Goal: Transaction & Acquisition: Download file/media

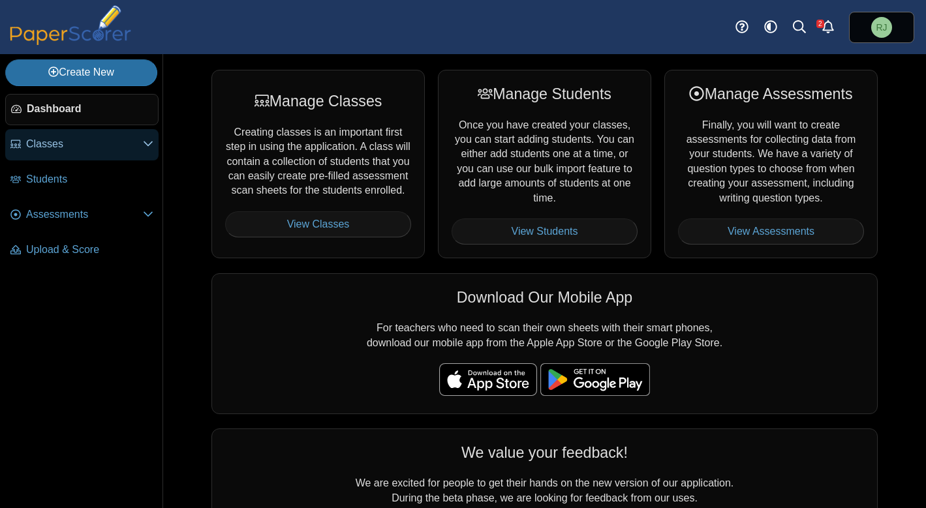
click at [40, 148] on span "Classes" at bounding box center [84, 144] width 117 height 14
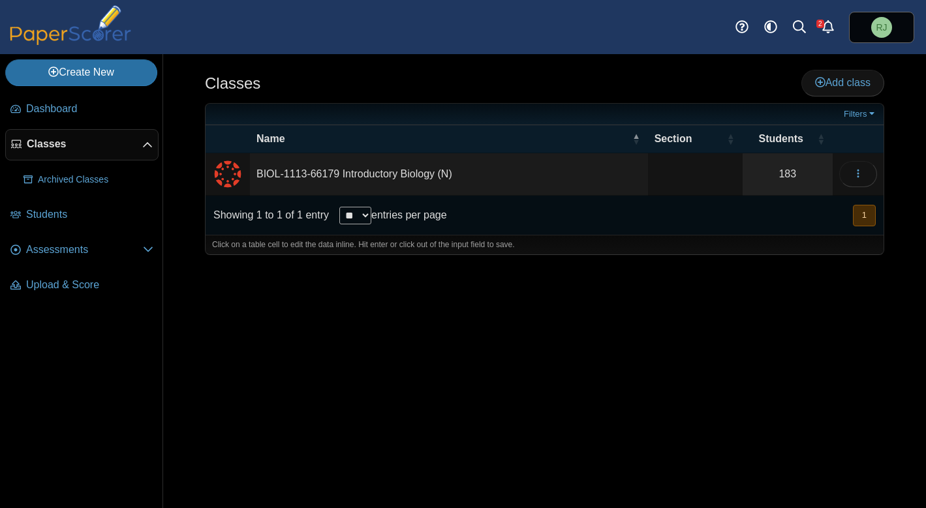
click at [438, 176] on td "BIOL-1113-66179 Introductory Biology (N)" at bounding box center [449, 174] width 398 height 42
click at [865, 172] on button "button" at bounding box center [858, 174] width 38 height 26
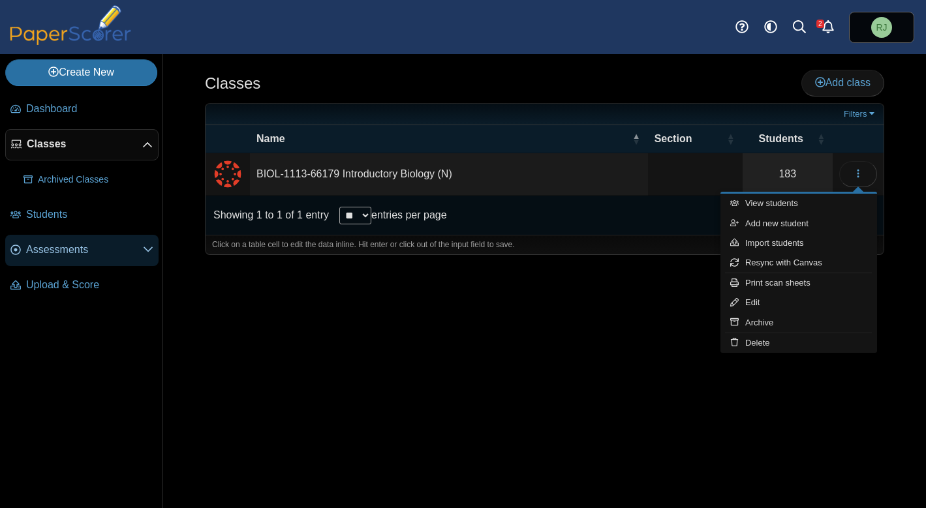
click at [74, 248] on span "Assessments" at bounding box center [84, 250] width 117 height 14
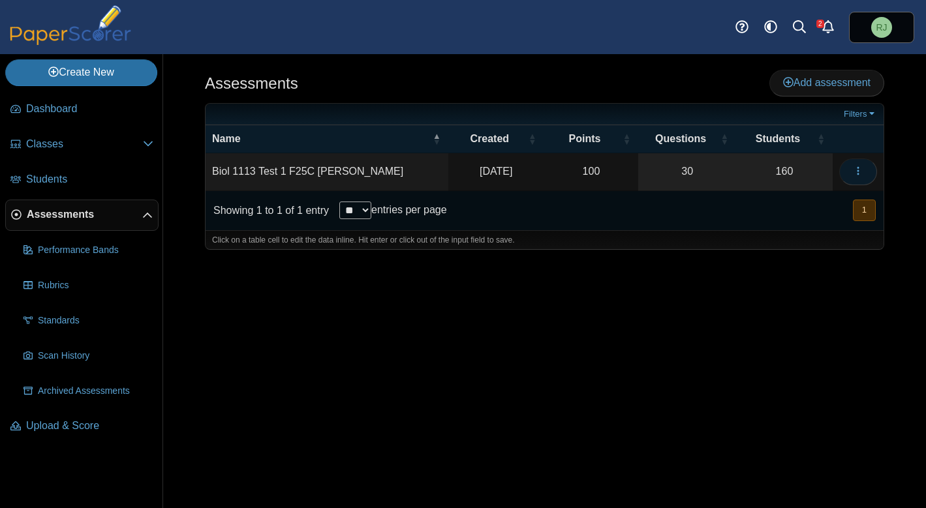
click at [856, 172] on icon "button" at bounding box center [858, 171] width 10 height 10
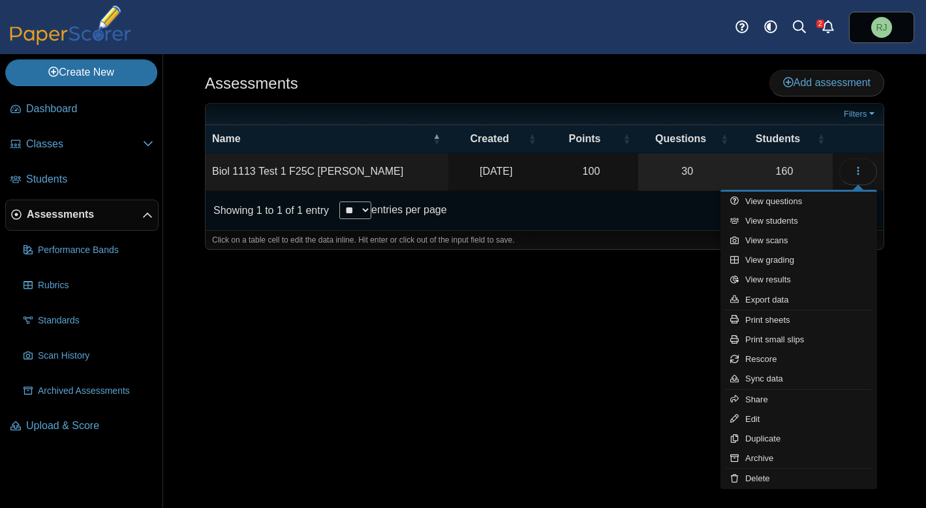
click at [323, 169] on td "Biol 1113 Test 1 F25C Jones" at bounding box center [327, 171] width 243 height 37
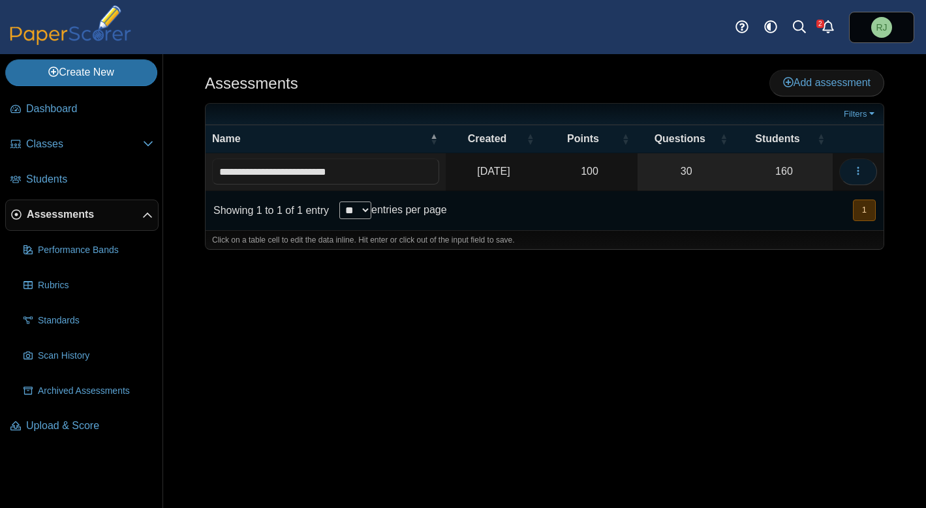
click at [860, 168] on icon "button" at bounding box center [858, 171] width 10 height 10
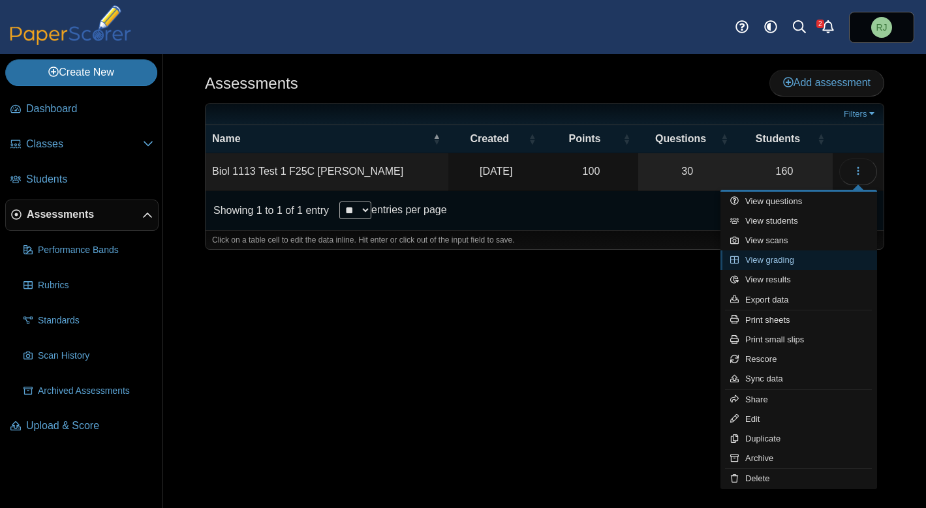
click at [773, 260] on link "View grading" at bounding box center [798, 261] width 157 height 20
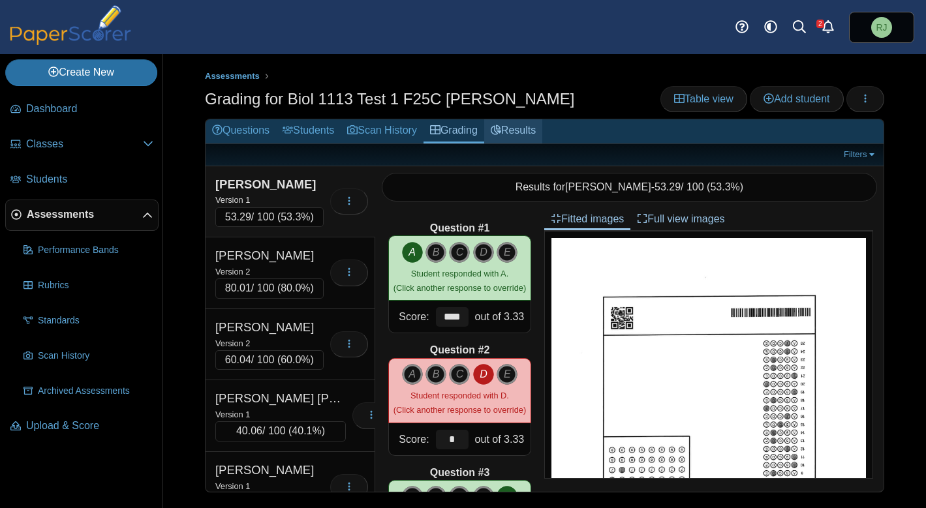
click at [528, 132] on link "Results" at bounding box center [513, 131] width 58 height 24
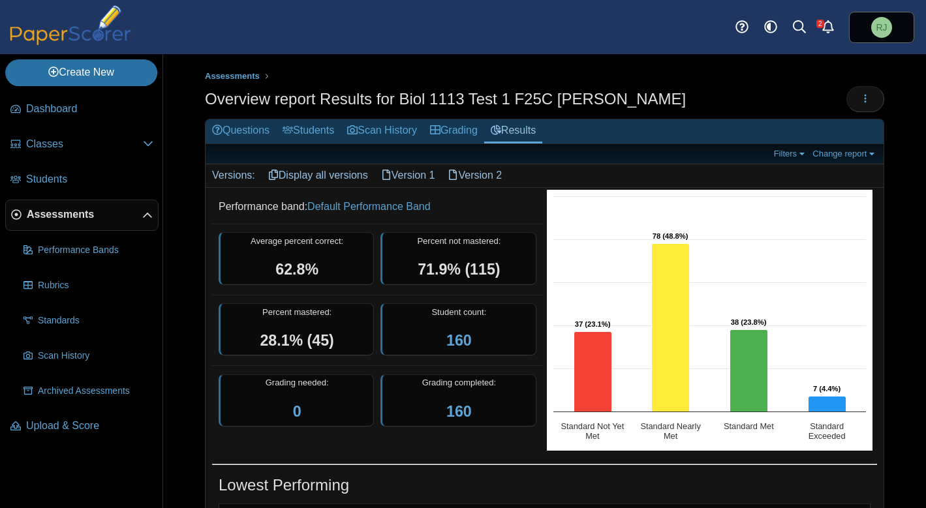
click at [335, 180] on link "Display all versions" at bounding box center [318, 175] width 113 height 22
click at [469, 131] on link "Grading" at bounding box center [454, 131] width 61 height 24
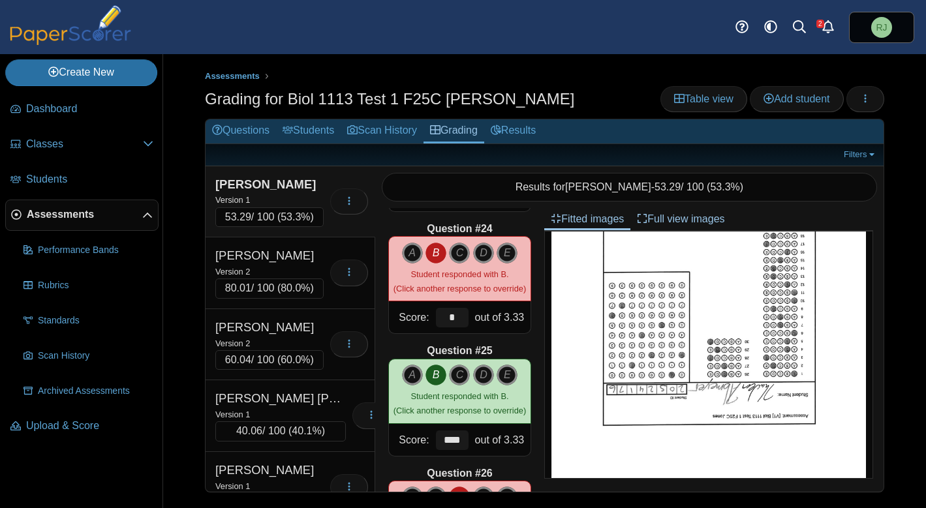
click at [71, 211] on span "Assessments" at bounding box center [85, 215] width 116 height 14
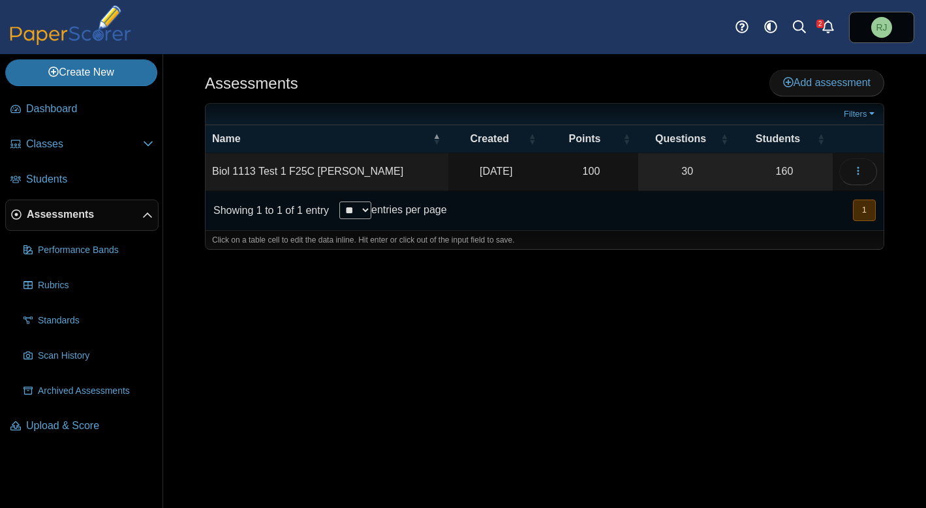
click at [324, 172] on td "Biol 1113 Test 1 F25C Jones" at bounding box center [327, 171] width 243 height 37
click at [868, 168] on button "button" at bounding box center [858, 172] width 38 height 26
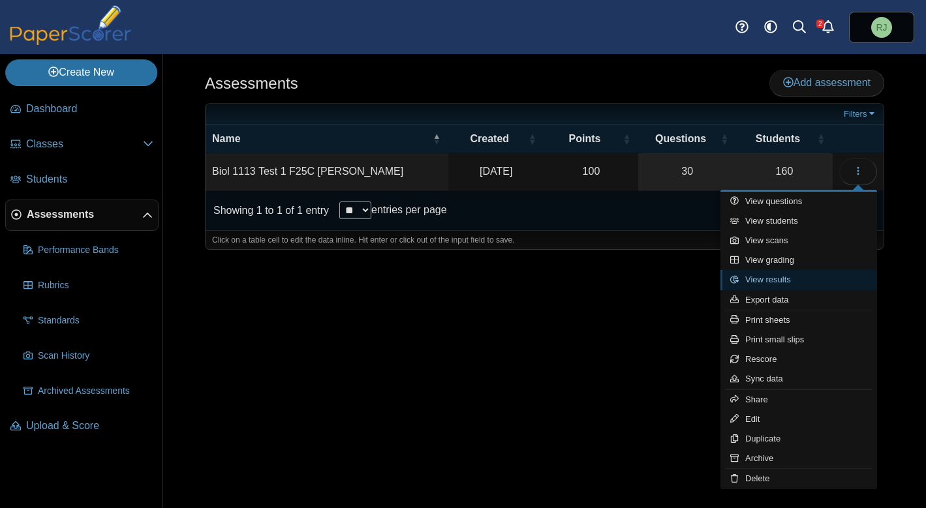
click at [781, 281] on link "View results" at bounding box center [798, 280] width 157 height 20
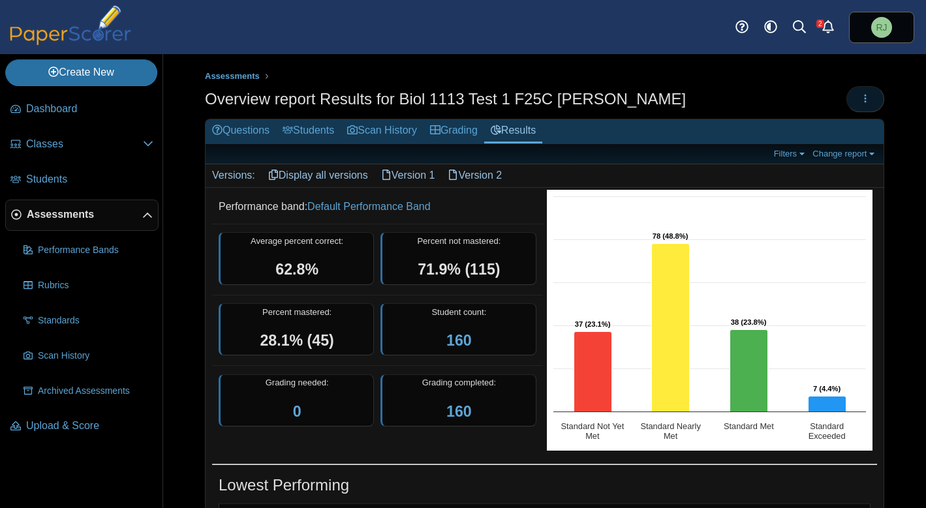
click at [860, 94] on icon "button" at bounding box center [865, 98] width 10 height 10
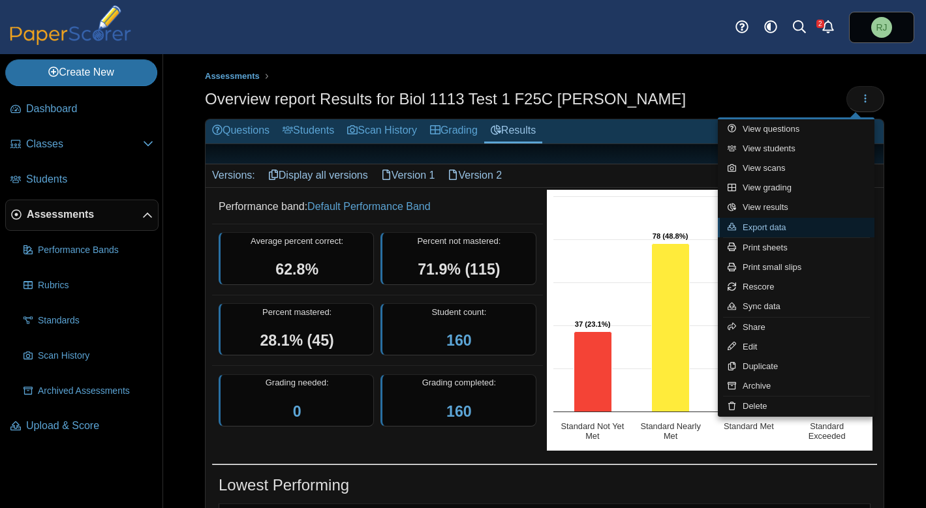
click at [765, 226] on link "Export data" at bounding box center [796, 228] width 157 height 20
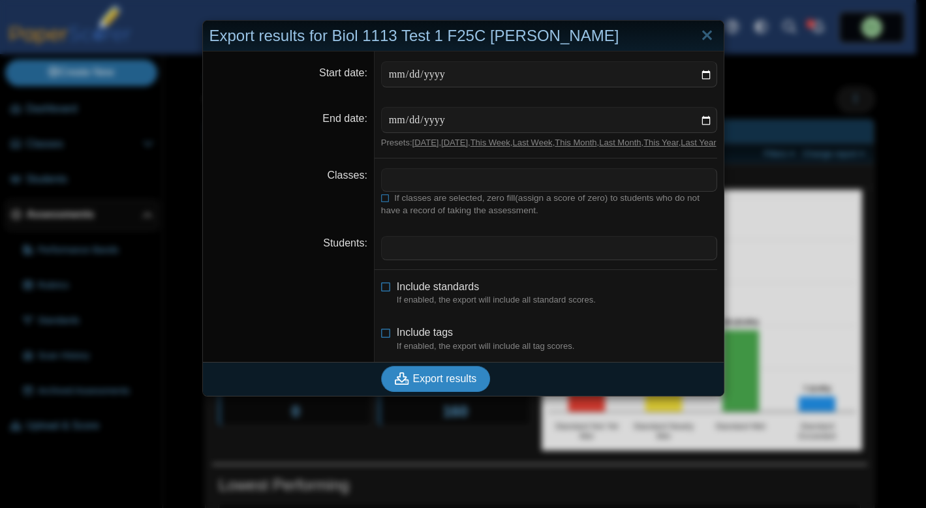
click at [424, 384] on button "Export results" at bounding box center [436, 379] width 110 height 26
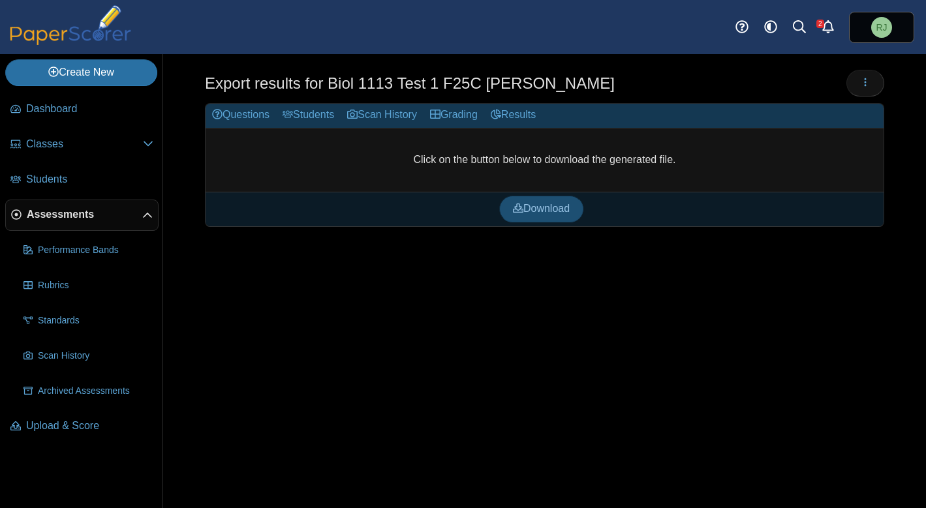
click at [534, 205] on span "Download" at bounding box center [541, 208] width 57 height 11
click at [58, 215] on span "Assessments" at bounding box center [85, 215] width 116 height 14
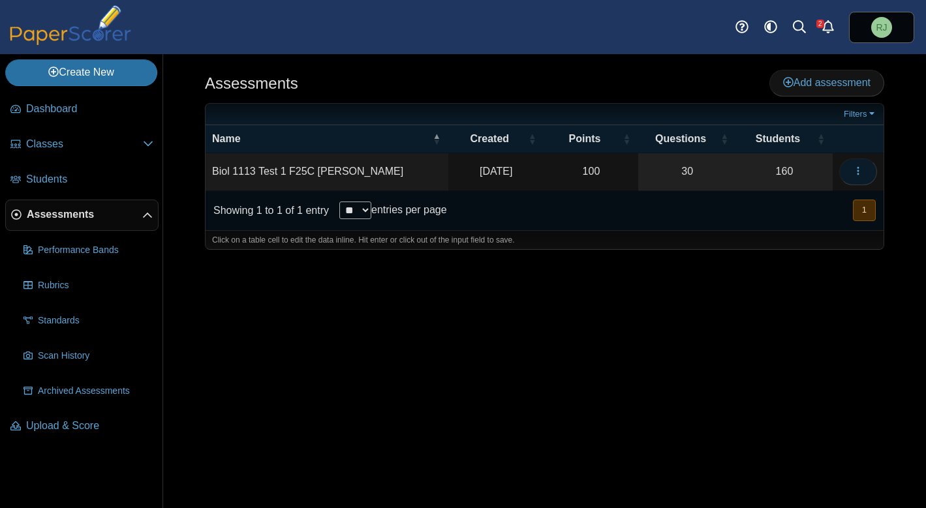
click at [866, 170] on button "button" at bounding box center [858, 172] width 38 height 26
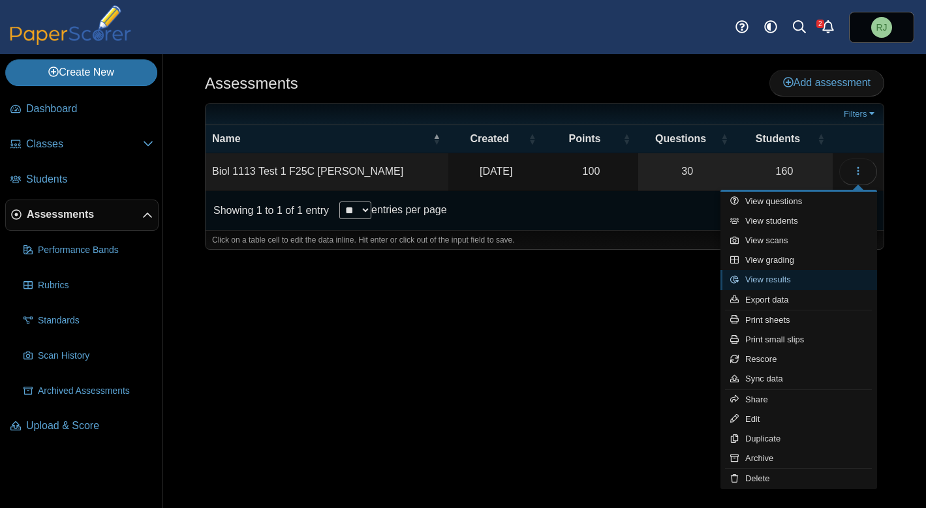
click at [764, 279] on link "View results" at bounding box center [798, 280] width 157 height 20
